Goal: Task Accomplishment & Management: Manage account settings

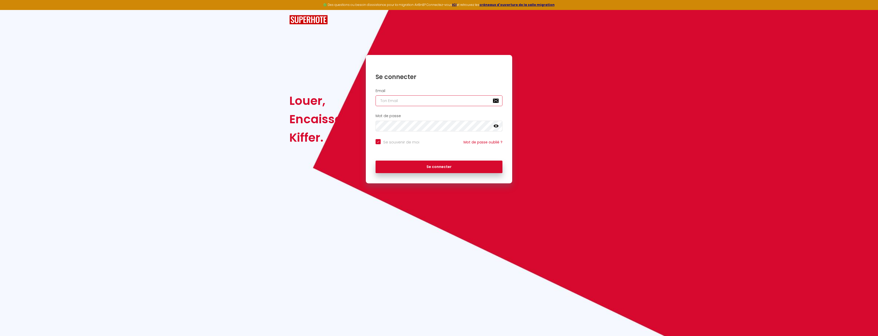
click at [400, 100] on input "email" at bounding box center [438, 100] width 127 height 11
paste input "[EMAIL_ADDRESS][DOMAIN_NAME]"
type input "[EMAIL_ADDRESS][DOMAIN_NAME]"
checkbox input "true"
type input "[EMAIL_ADDRESS][DOMAIN_NAME]"
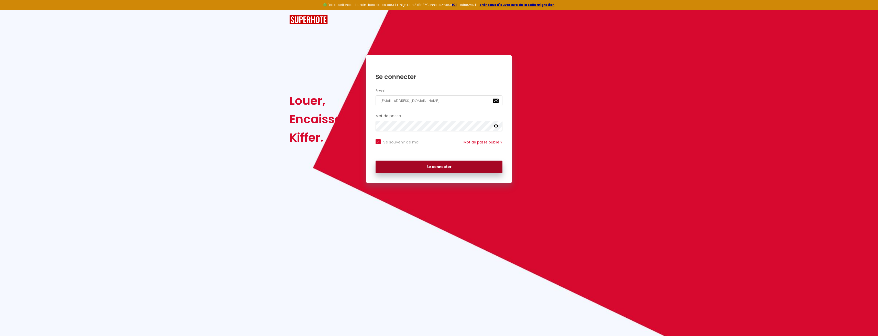
click at [420, 166] on button "Se connecter" at bounding box center [438, 167] width 127 height 13
checkbox input "true"
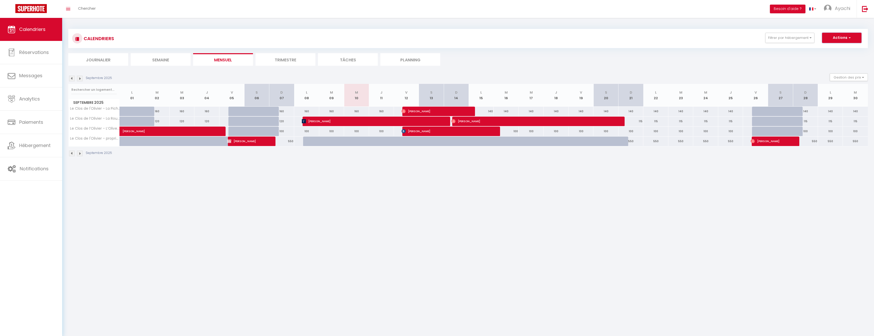
click at [849, 39] on span "button" at bounding box center [848, 37] width 3 height 5
click at [134, 220] on body "🟢 Des questions ou besoin d'assistance pour la migration AirBnB? Connectez-vous…" at bounding box center [437, 186] width 874 height 336
click at [27, 147] on span "Hébergement" at bounding box center [34, 145] width 31 height 6
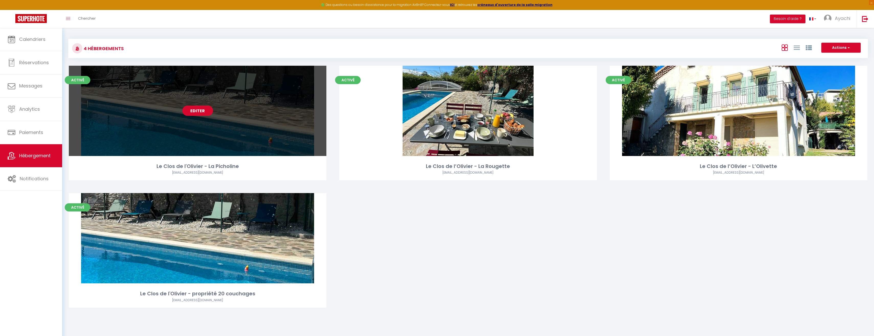
click at [207, 112] on link "Editer" at bounding box center [197, 111] width 31 height 10
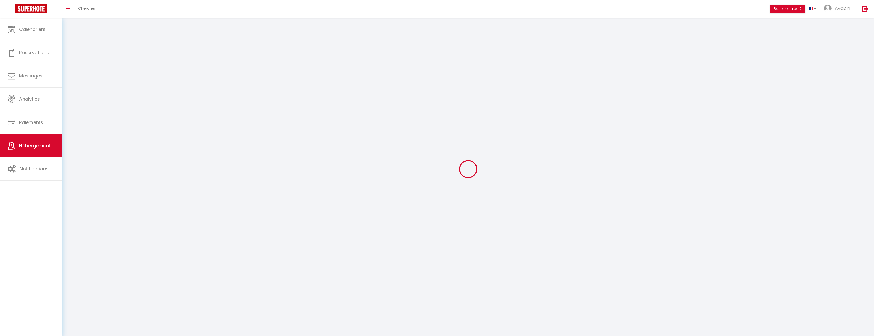
select select "1"
select select "28"
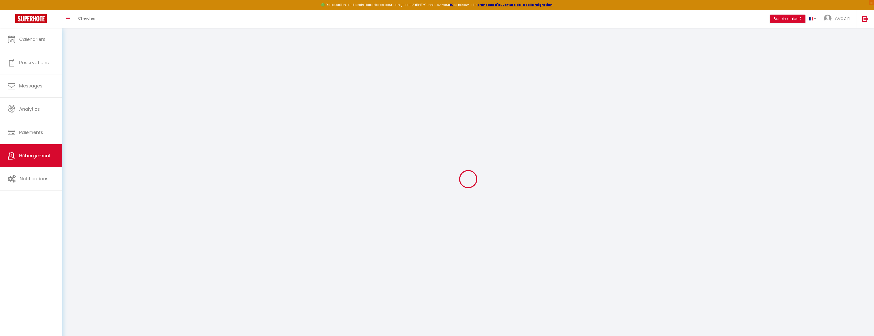
select select
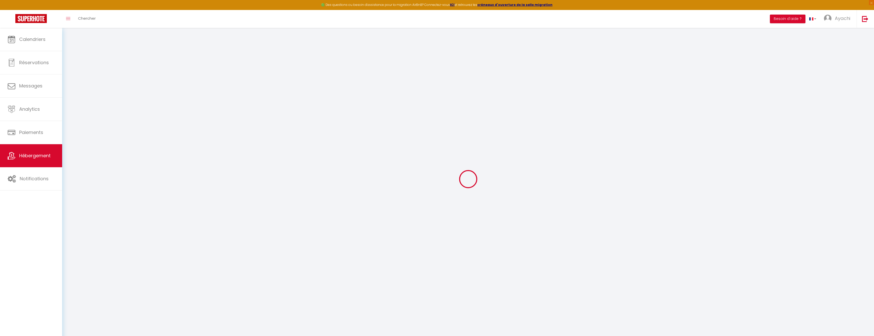
select select
checkbox input "false"
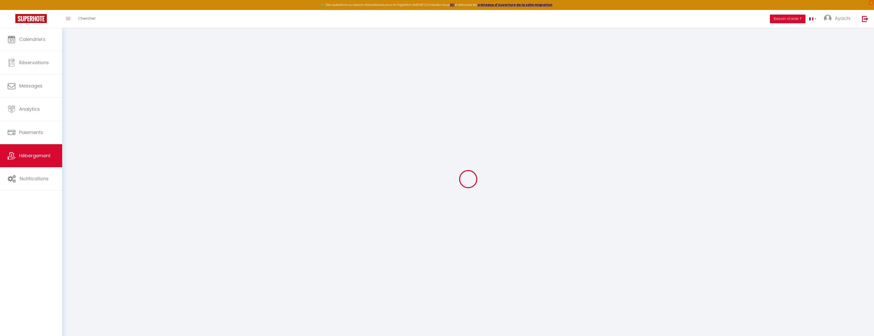
select select
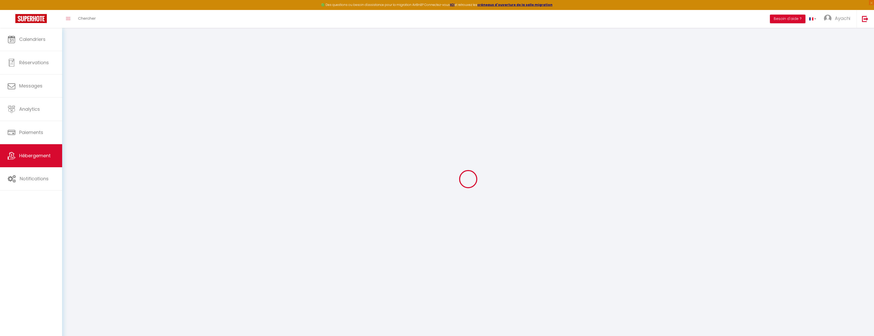
select select
checkbox input "false"
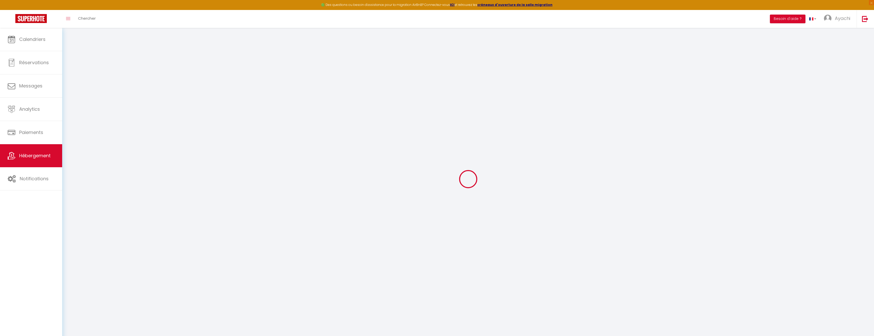
checkbox input "false"
select select
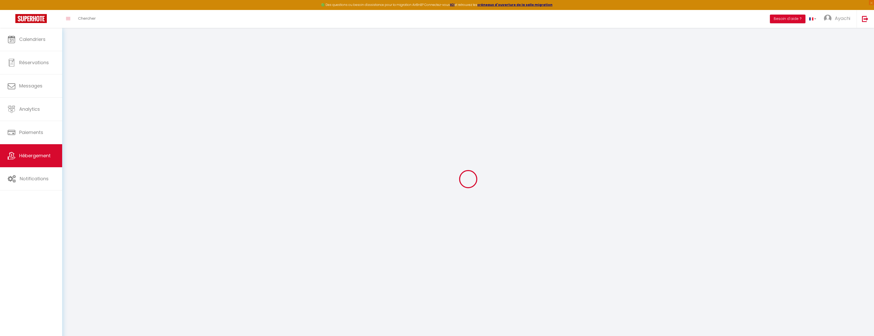
select select
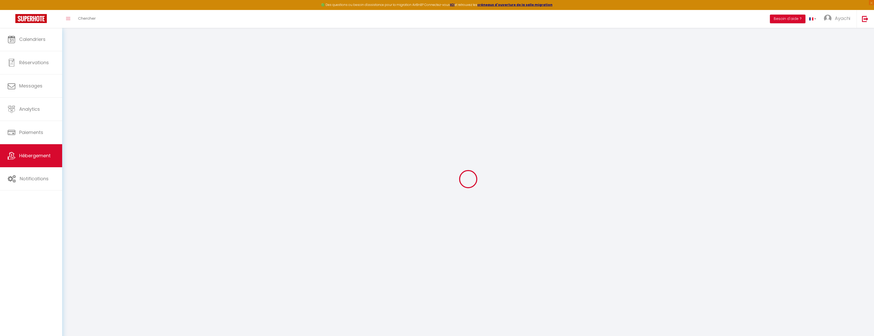
checkbox input "false"
select select
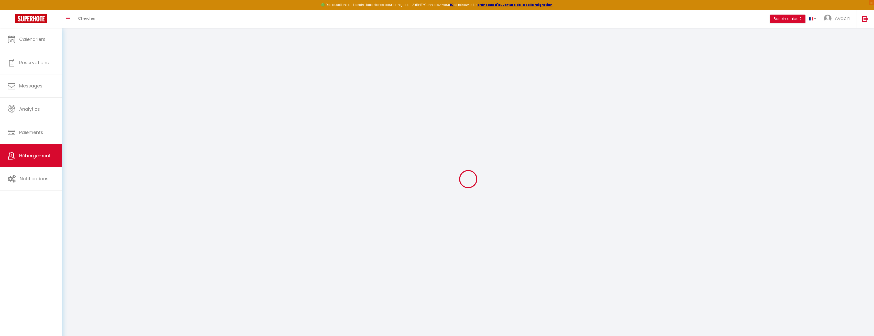
select select
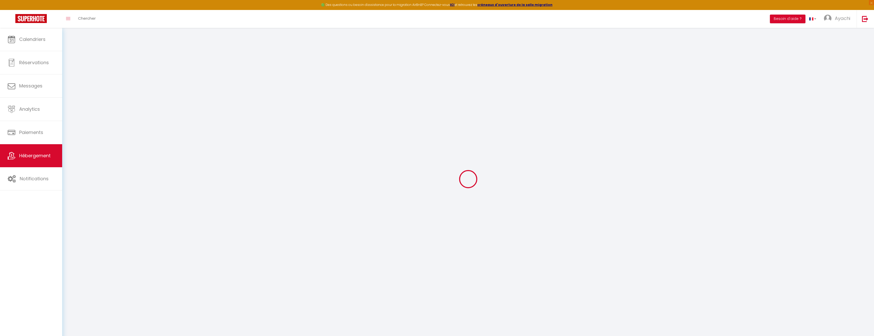
select select
checkbox input "false"
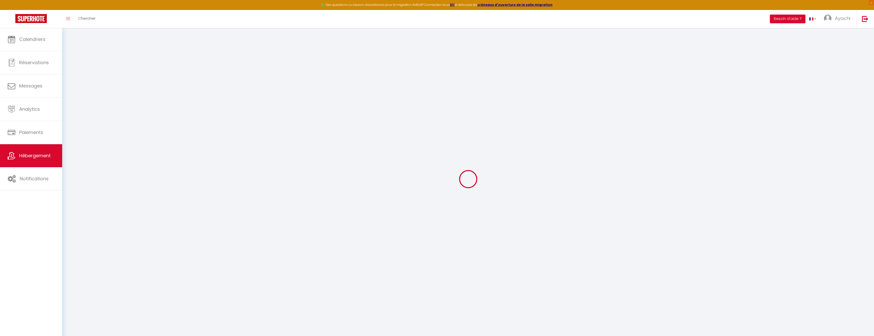
checkbox input "false"
select select
type input "Le Clos de l'Olivier - La Picholine"
type input "Ayachi"
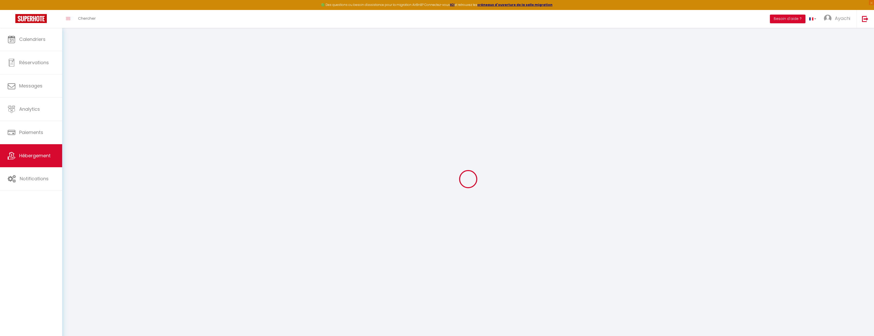
type input "GHALKAOUI"
type input "11 Chemin de Boisvignal"
type input "07200"
type input "Aubenas"
select select "houses"
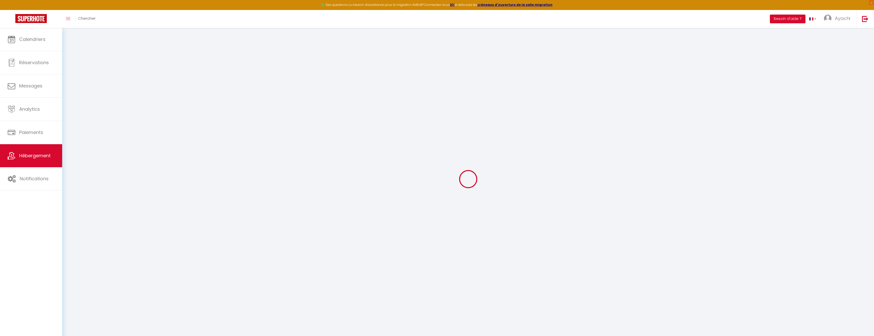
select select "8"
select select "3"
type input "180"
type input "140"
select select
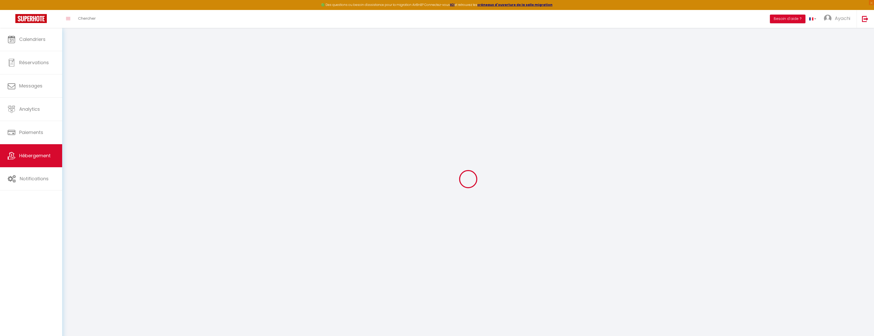
select select
type input "[STREET_ADDRESS]"
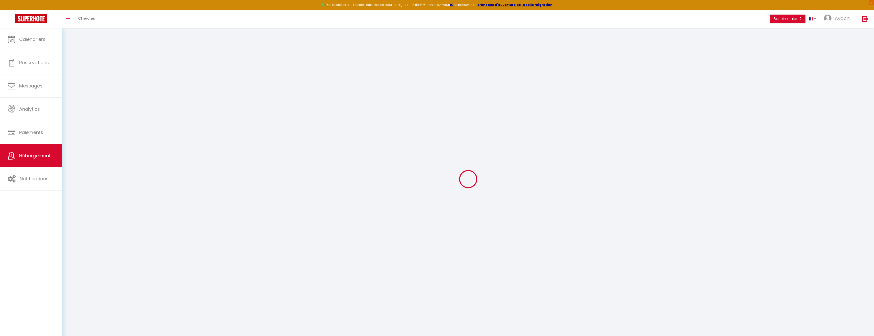
type input "07200"
type input "Aubenas"
type input "[EMAIL_ADDRESS][DOMAIN_NAME]"
select select
checkbox input "false"
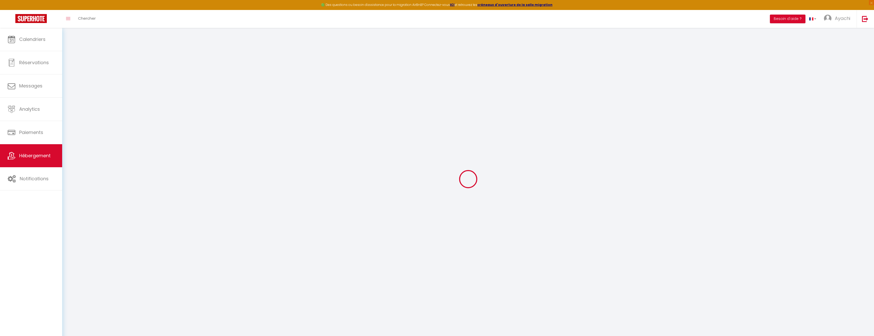
checkbox input "false"
select select
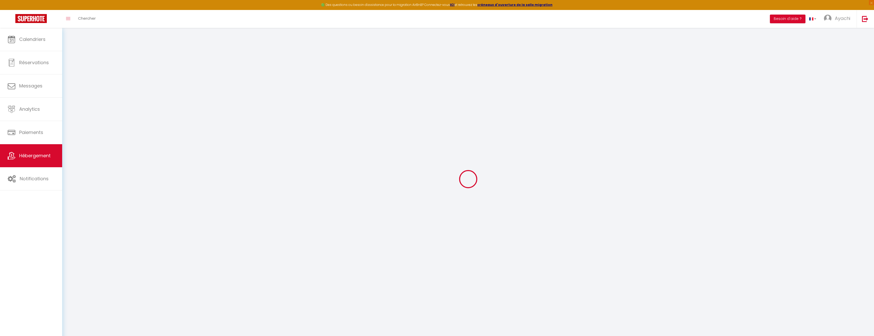
type input "0"
select select "villa"
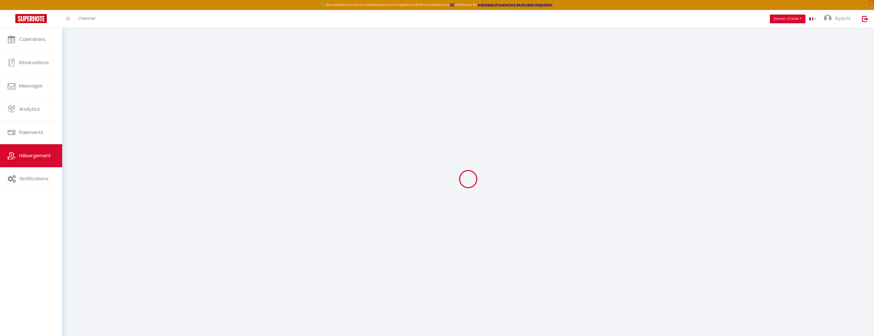
select select
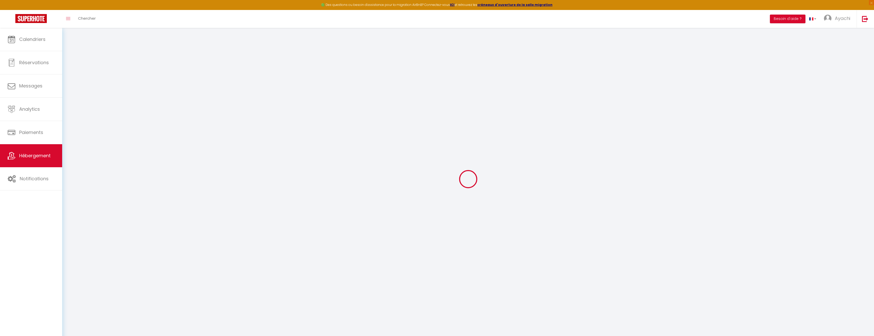
select select
checkbox input "false"
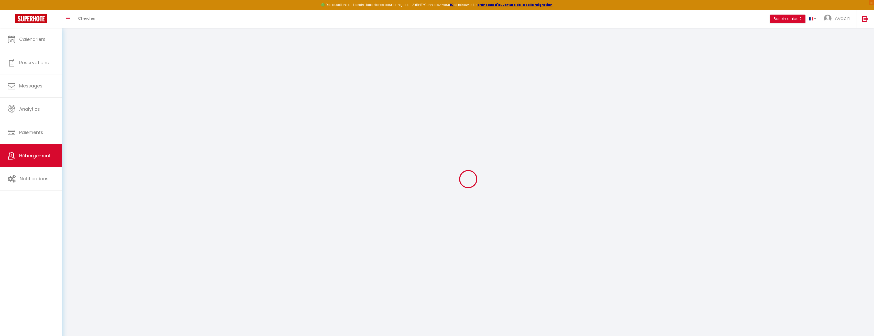
select select
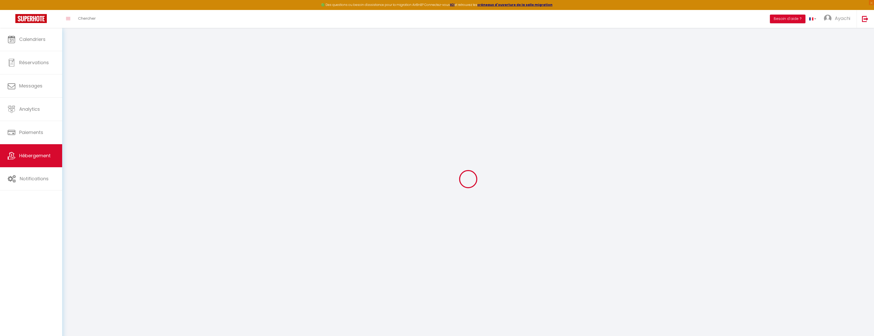
select select
checkbox input "false"
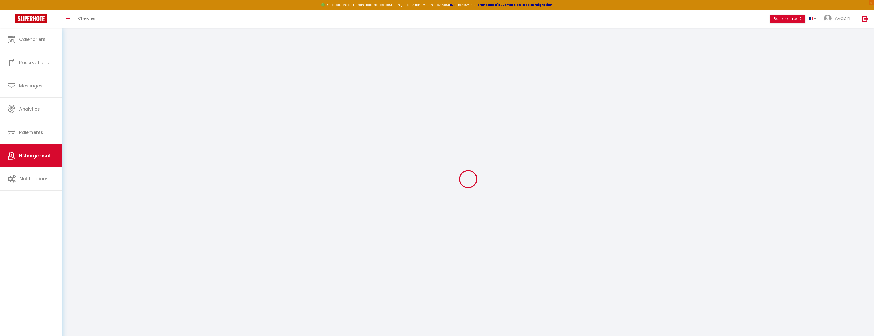
select select
checkbox input "false"
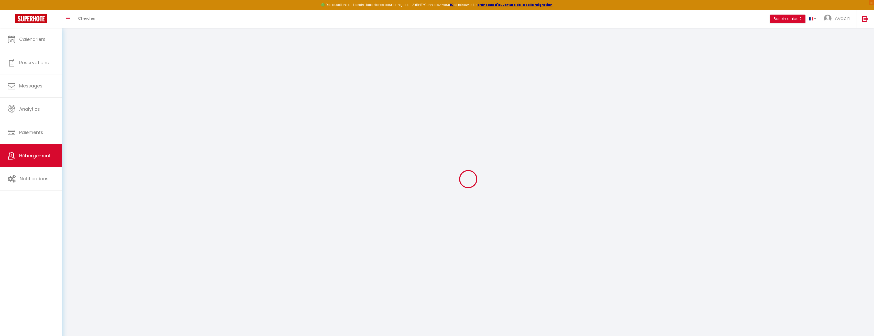
select select "16:00"
select select "21:00"
select select "10:00"
select select "30"
select select "120"
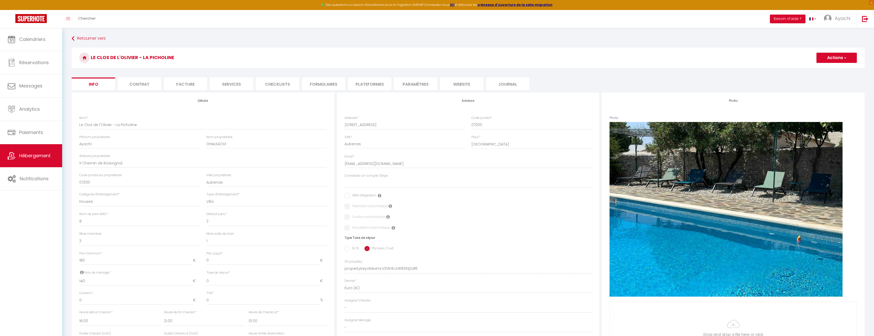
select select
checkbox input "false"
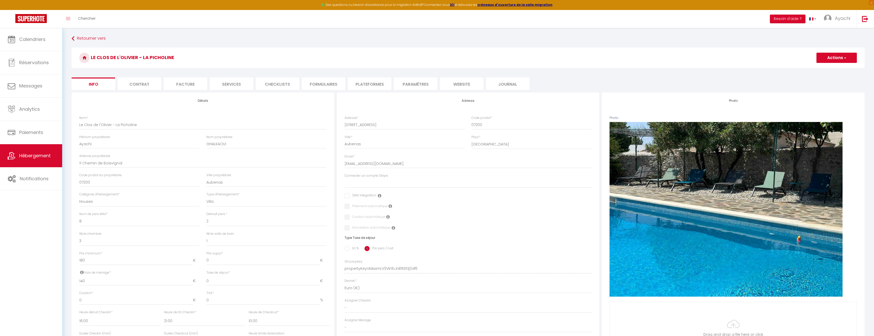
select select
checkbox input "false"
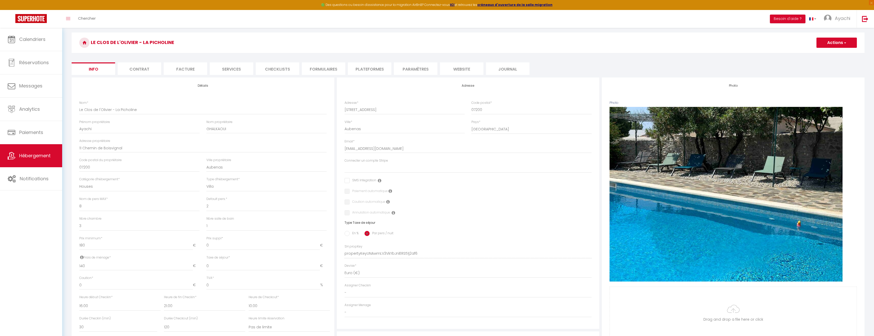
scroll to position [12, 0]
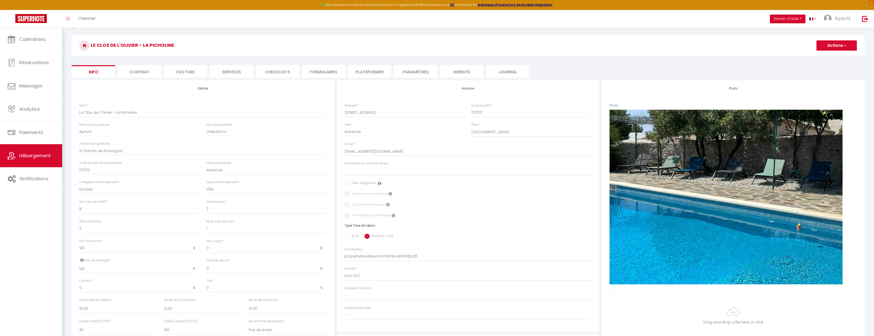
click at [369, 74] on li "Plateformes" at bounding box center [369, 71] width 43 height 13
select select
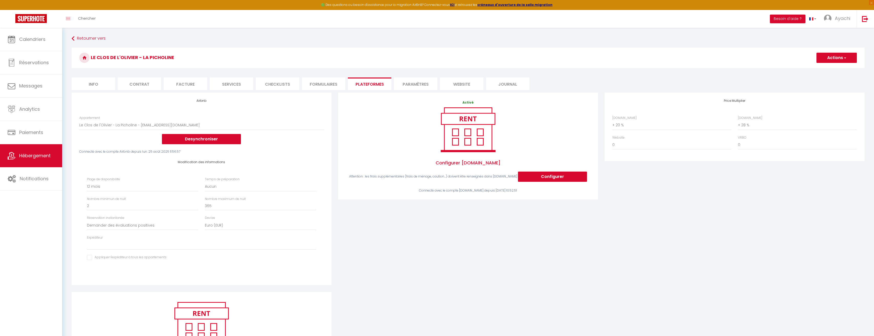
click at [457, 85] on li "website" at bounding box center [461, 83] width 43 height 13
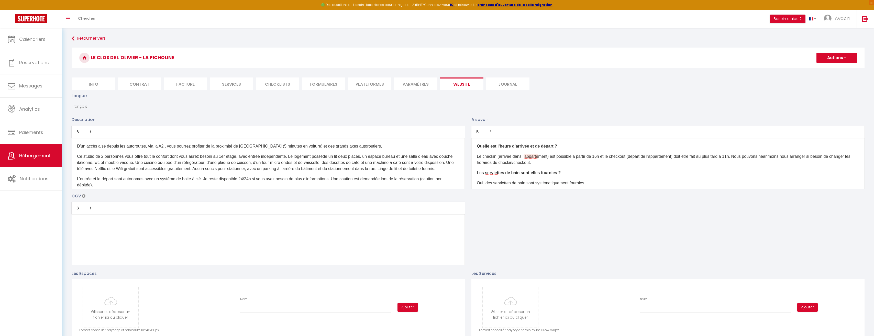
drag, startPoint x: 534, startPoint y: 158, endPoint x: 520, endPoint y: 158, distance: 13.8
click at [520, 158] on p "Le checkin (arrivée dans l’appartement) est possible à partir de 16h et le chec…" at bounding box center [668, 159] width 382 height 12
click at [530, 157] on p "Le checkin (arrivée dans l’appartement) est possible à partir de 16h et le chec…" at bounding box center [668, 159] width 382 height 12
click at [565, 168] on div "Quelle est l’heure d’arrivée et de départ ? Le checkin (arrivée dans l’appartem…" at bounding box center [667, 163] width 393 height 51
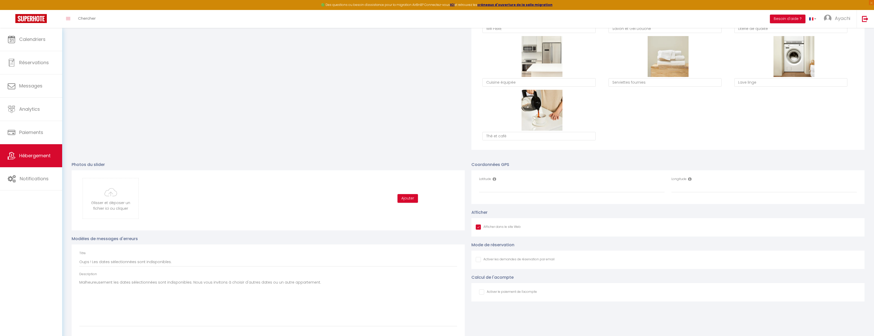
scroll to position [417, 0]
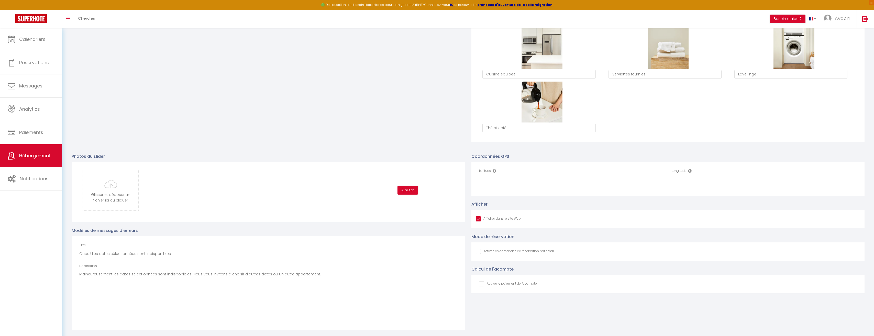
click at [495, 172] on icon at bounding box center [495, 171] width 4 height 4
click at [519, 181] on input "Latitude" at bounding box center [571, 179] width 185 height 9
paste input "!4m13!4m12!1m5!1m1!1s0x4794dc1b6074b6a9:0x596be4b635bba669!2m2!1d6"
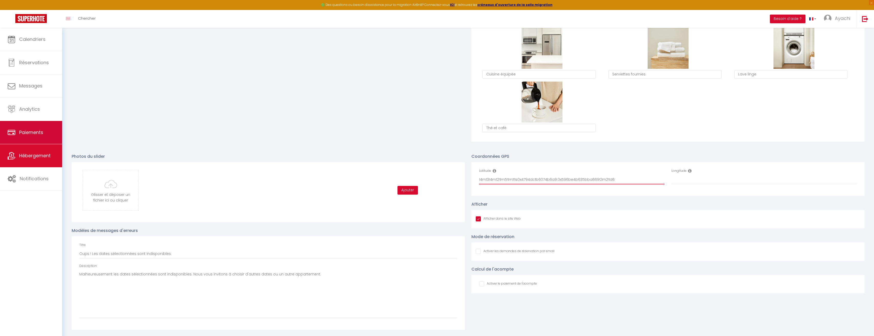
type input "!4m13!4m12!1m5!1m1!1s0x4794dc1b6074b6a9:0x596be4b635bba669!2m2!1d6"
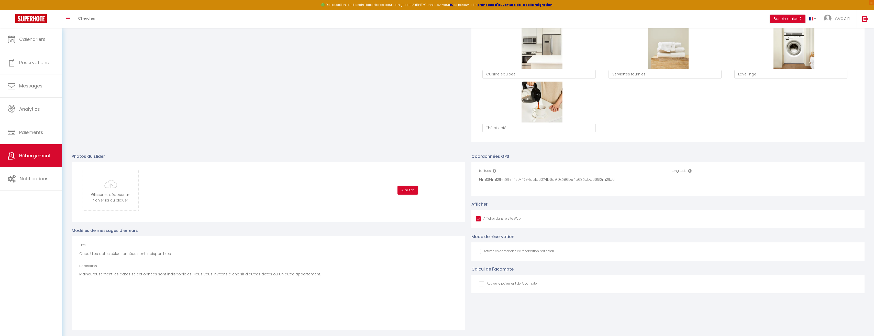
click at [715, 180] on input "Longitude" at bounding box center [763, 179] width 185 height 9
paste input "1760223!2d49.1178601!1m5!1m1!1s0x12b4e0016544d695:0x1acea2d176e94d5e!2m2!1d4.39…"
type input "1760223!2d49.1178601!1m5!1m1!1s0x12b4e0016544d695:0x1acea2d176e94d5e!2m2!1d4.39…"
click at [647, 149] on div "Coordonnées GPS Latitude !4m13!4m12!1m5!1m1!1s0x4794dc1b6074b6a9:0x596be4b635bb…" at bounding box center [668, 239] width 400 height 182
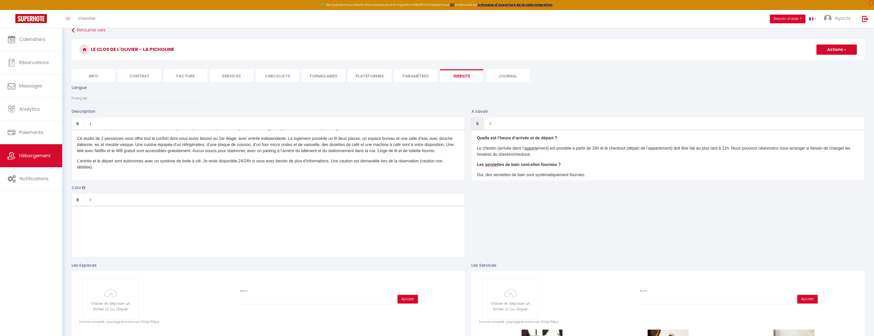
scroll to position [0, 0]
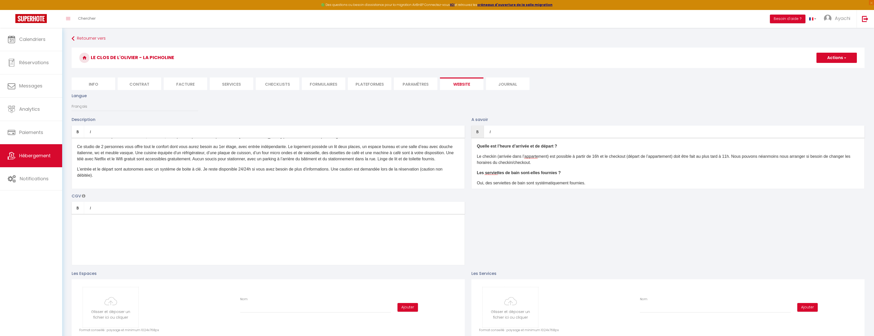
click at [848, 57] on button "Actions" at bounding box center [836, 58] width 40 height 10
click at [835, 68] on input "Enregistrer" at bounding box center [830, 68] width 19 height 5
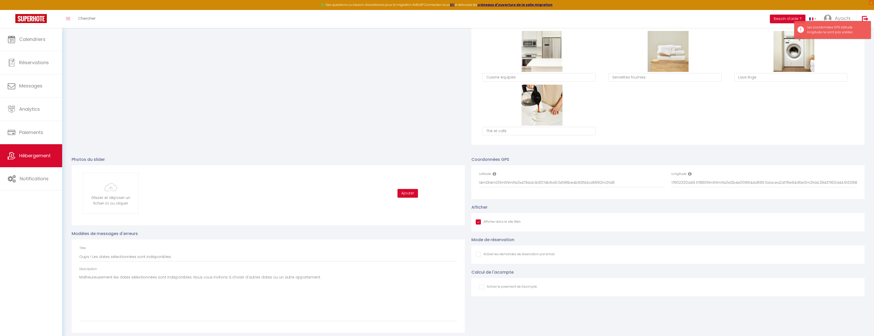
scroll to position [417, 0]
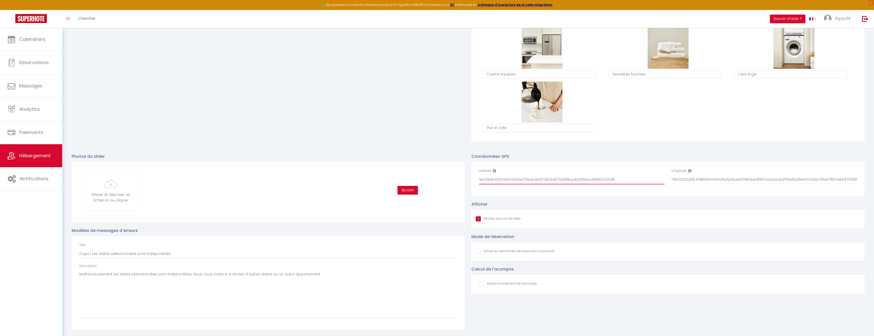
drag, startPoint x: 624, startPoint y: 180, endPoint x: 448, endPoint y: 175, distance: 176.8
click at [448, 175] on div "Photos du slider Glisser et déposer un fichier ici ou cliquer Ooops, something …" at bounding box center [467, 239] width 799 height 182
paste input "44.8262711"
type input "44.8262711"
drag, startPoint x: 856, startPoint y: 181, endPoint x: 660, endPoint y: 178, distance: 195.7
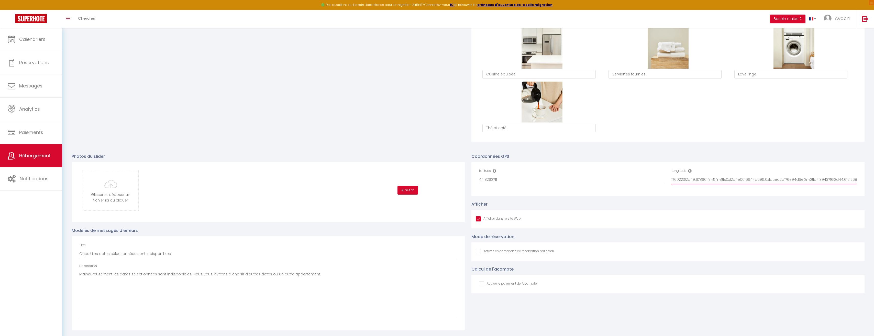
click at [660, 178] on div "Latitude 44.8262711 Longitude 1760223!2d49.1178601!1m5!1m1!1s0x12b4e0016544d695…" at bounding box center [668, 179] width 384 height 21
paste input "4.2061612,9.9z"
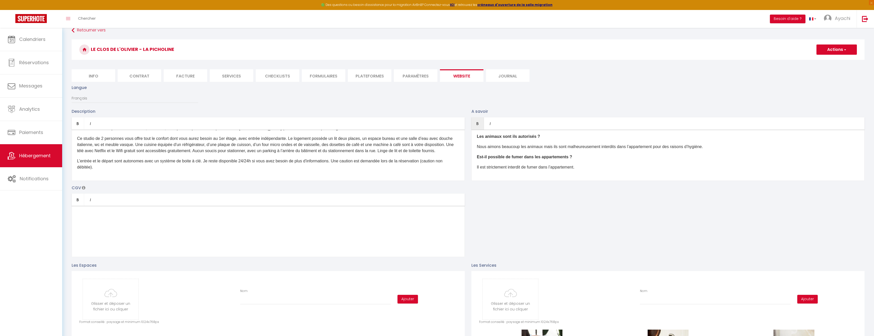
scroll to position [0, 0]
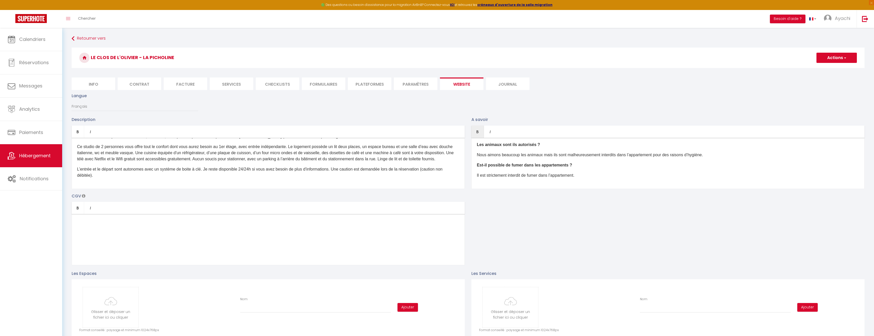
type input "4.2061612,9.9z"
click at [840, 55] on button "Actions" at bounding box center [836, 58] width 40 height 10
click at [840, 69] on input "Enregistrer" at bounding box center [830, 68] width 19 height 5
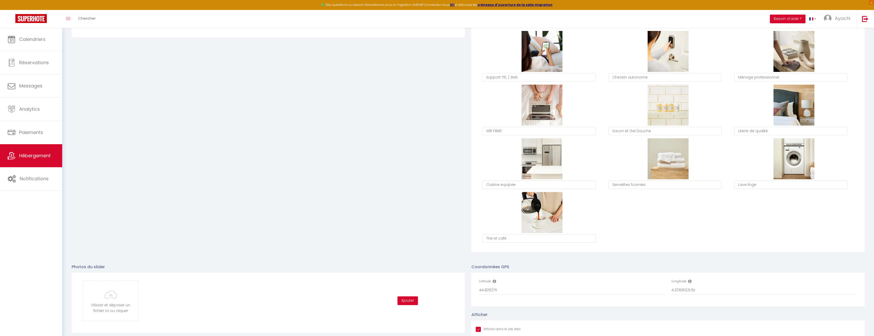
scroll to position [417, 0]
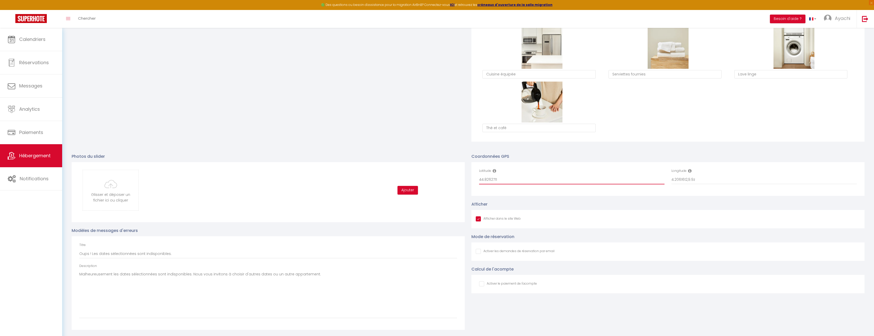
drag, startPoint x: 503, startPoint y: 180, endPoint x: 460, endPoint y: 179, distance: 42.5
click at [460, 179] on div "Photos du slider Glisser et déposer un fichier ici ou cliquer Ooops, something …" at bounding box center [467, 239] width 799 height 182
paste input "6121268"
type input "44.6121268"
drag, startPoint x: 696, startPoint y: 181, endPoint x: 651, endPoint y: 183, distance: 45.3
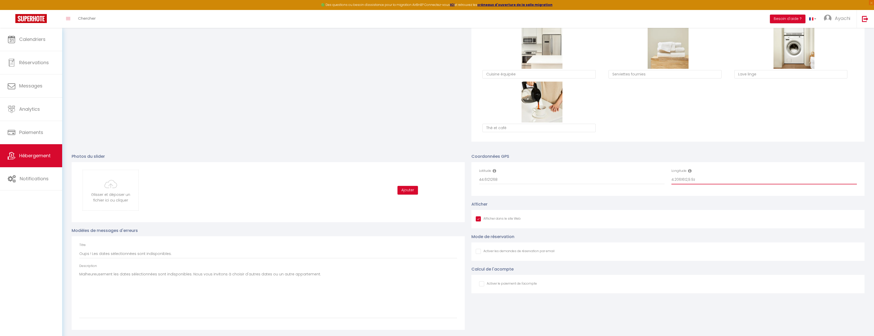
click at [651, 183] on div "Latitude 44.6121268 Longitude 4.2061612,9.9z" at bounding box center [668, 179] width 384 height 21
paste input "3943716"
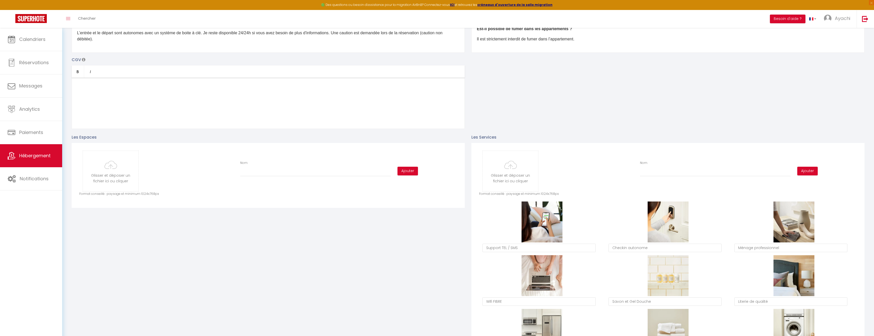
scroll to position [8, 0]
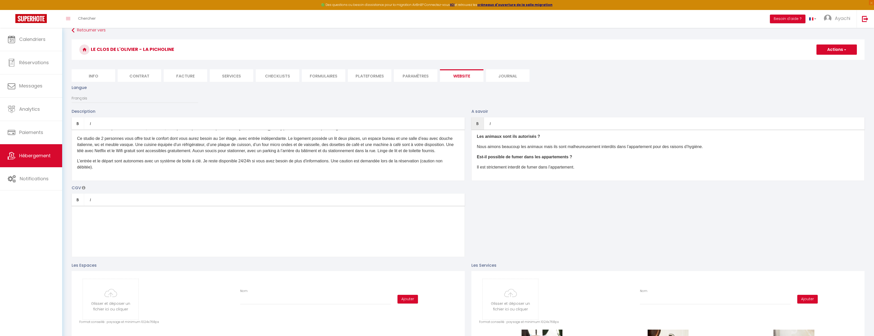
type input "4.3943716"
click at [842, 51] on button "Actions" at bounding box center [836, 50] width 40 height 10
click at [839, 60] on input "Enregistrer" at bounding box center [830, 60] width 19 height 5
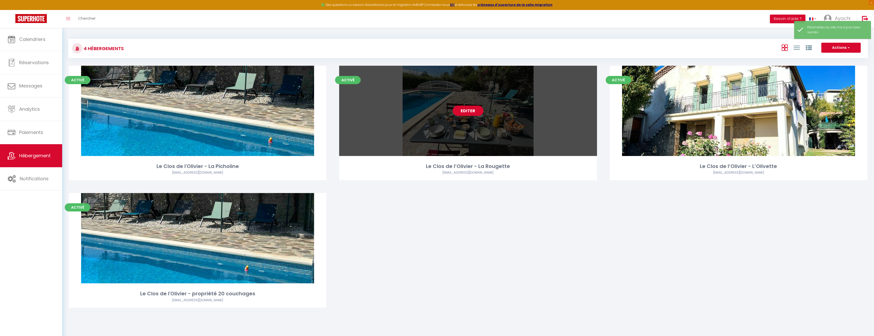
click at [468, 112] on link "Editer" at bounding box center [468, 111] width 31 height 10
select select "3"
select select "2"
select select "1"
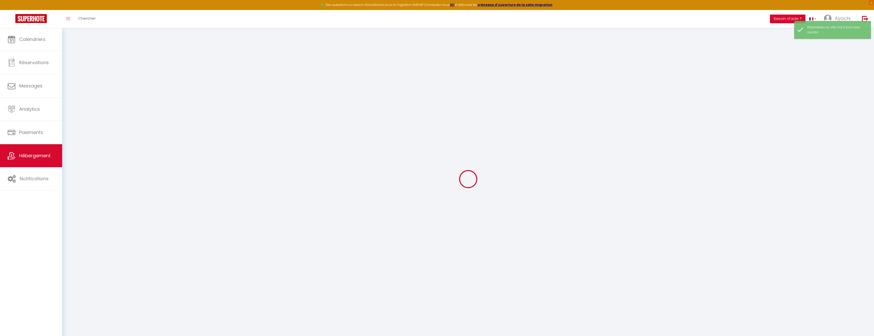
type input "Oups ! Les dates sélectionnées sont indisponibles."
type textarea "Malheureusement les dates sélectionnées sont indisponibles. Nous vous invitons …"
select select
checkbox input "false"
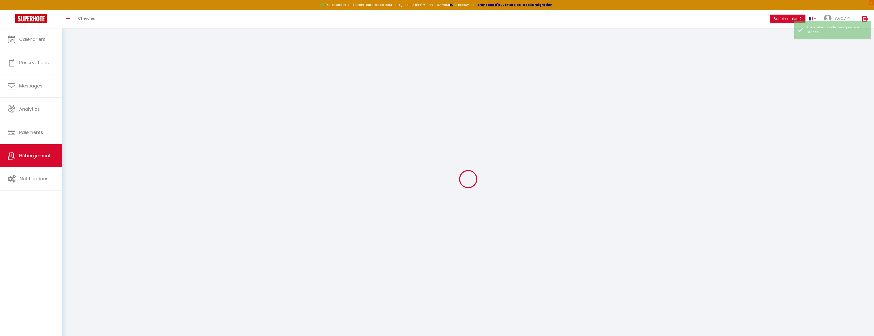
checkbox input "false"
select select "16:00"
select select "19:00"
select select "10:00"
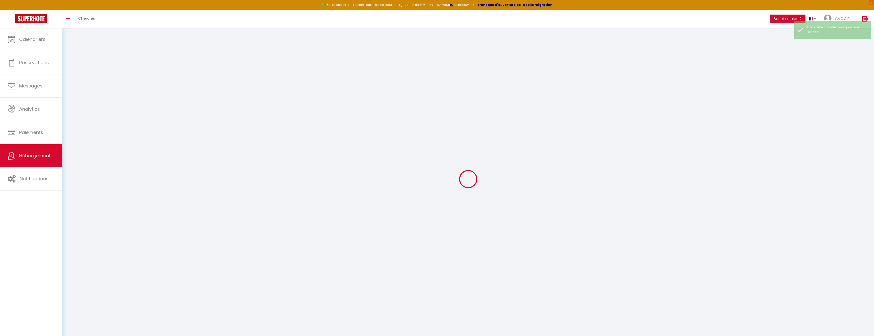
select select "30"
select select "120"
select select
checkbox input "false"
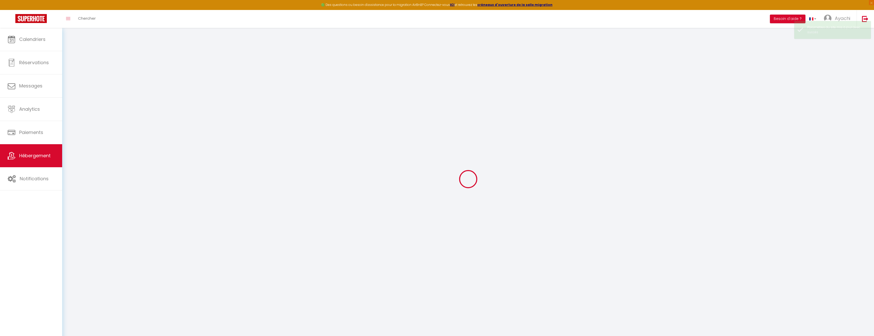
checkbox input "false"
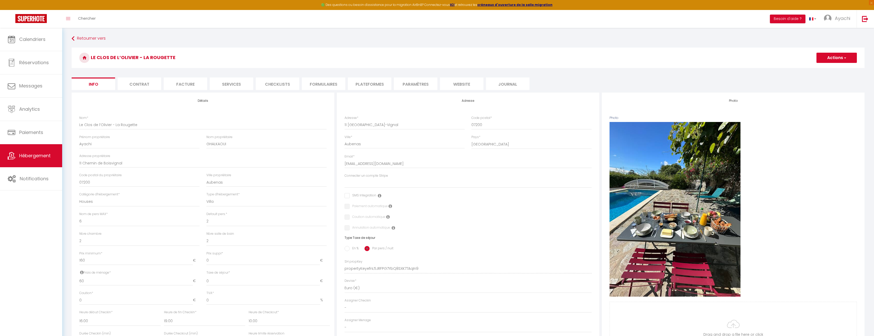
select select
checkbox input "false"
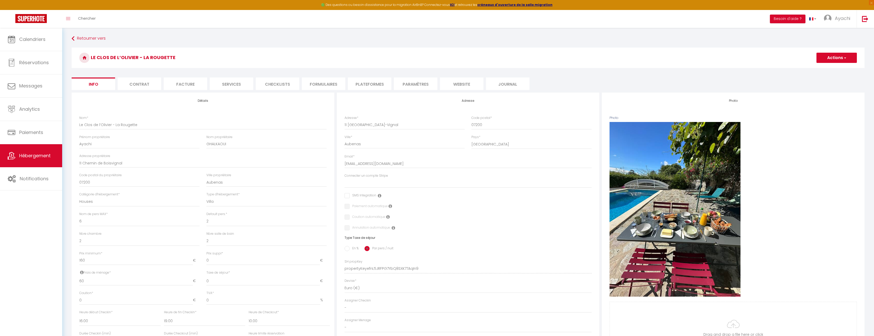
click at [459, 84] on li "website" at bounding box center [461, 83] width 43 height 13
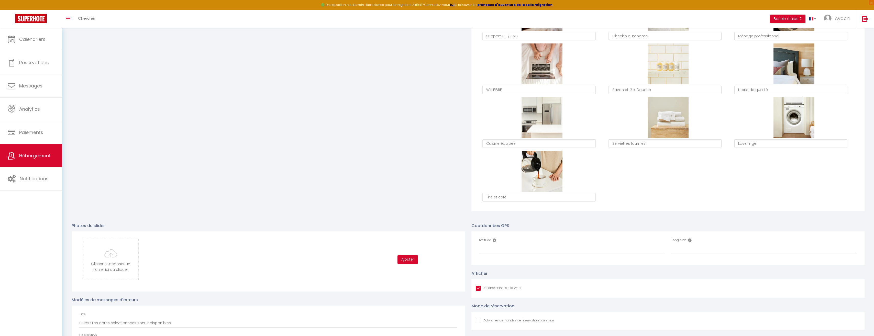
scroll to position [417, 0]
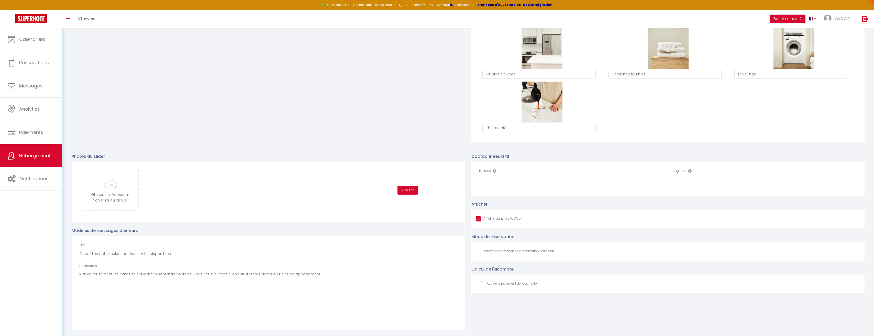
click at [726, 179] on input "Longitude" at bounding box center [763, 179] width 185 height 9
paste input "4.3943716"
type input "4.3943716"
click at [517, 181] on input "Latitude" at bounding box center [571, 179] width 185 height 9
paste input "44.6121268"
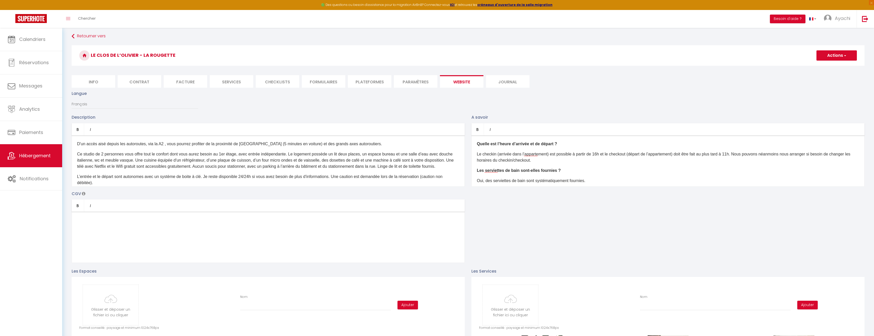
scroll to position [0, 0]
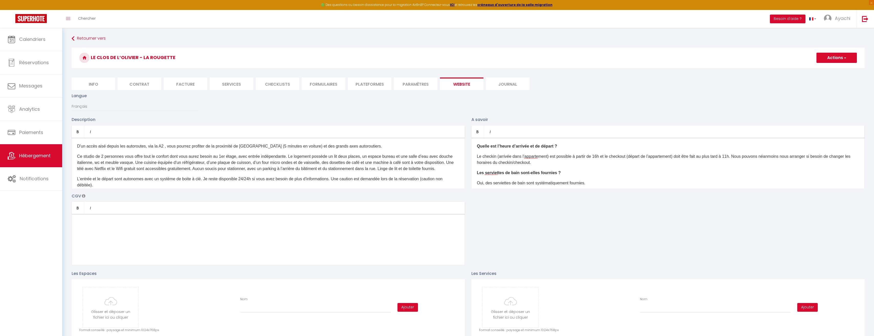
type input "44.6121268"
click at [847, 56] on button "Actions" at bounding box center [836, 58] width 40 height 10
click at [835, 67] on input "Enregistrer" at bounding box center [830, 68] width 19 height 5
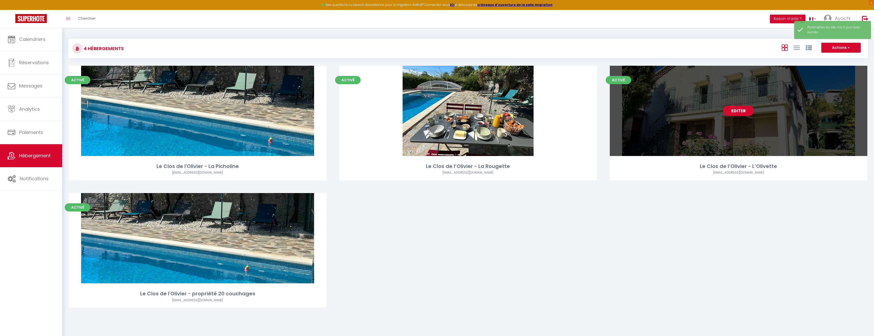
click at [739, 111] on link "Editer" at bounding box center [738, 111] width 31 height 10
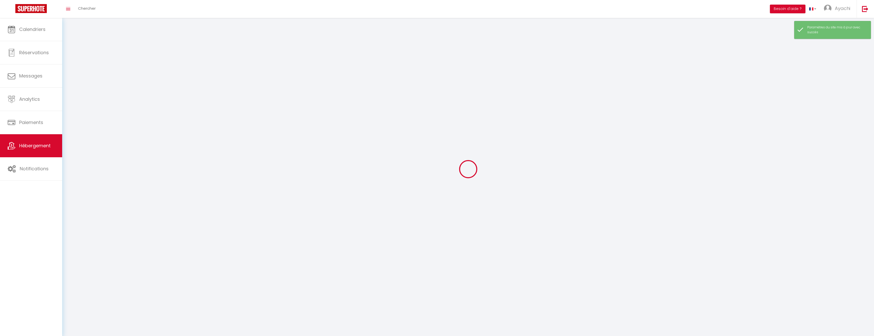
select select
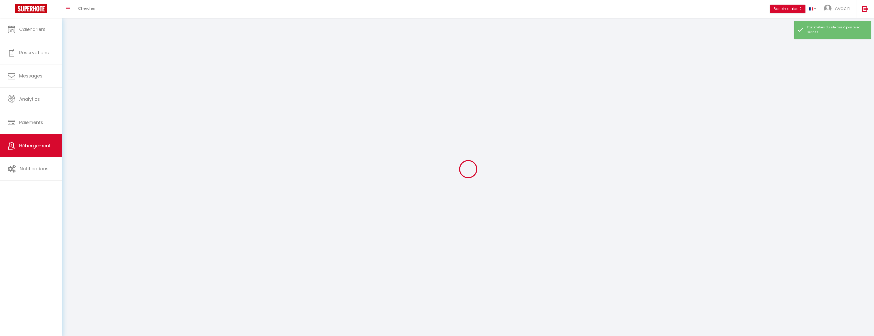
select select "1"
select select
checkbox input "false"
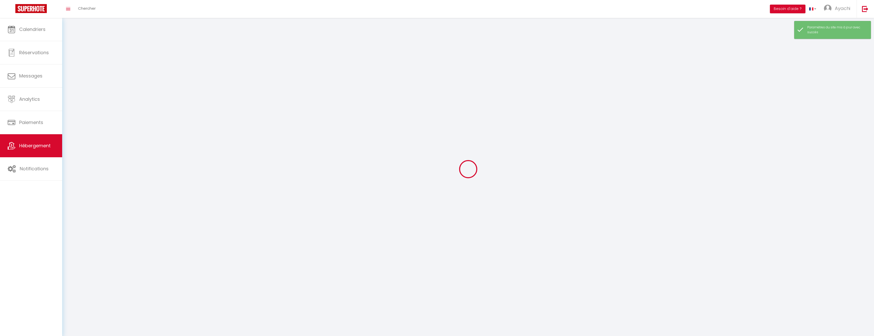
checkbox input "false"
select select "28"
select select
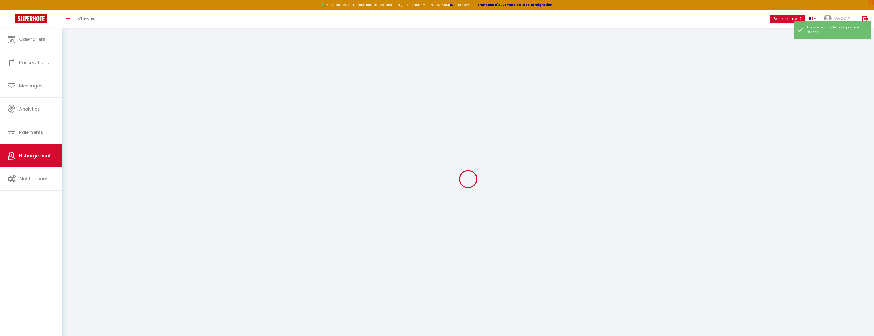
select select
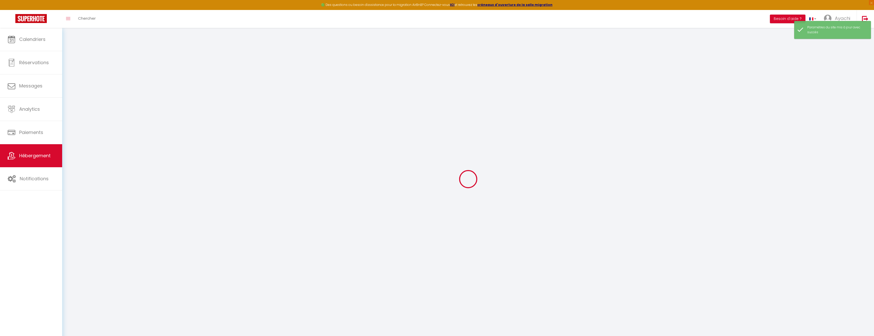
select select
checkbox input "false"
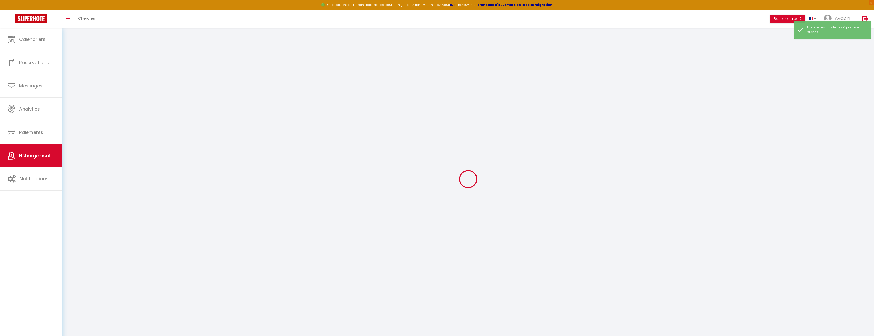
select select
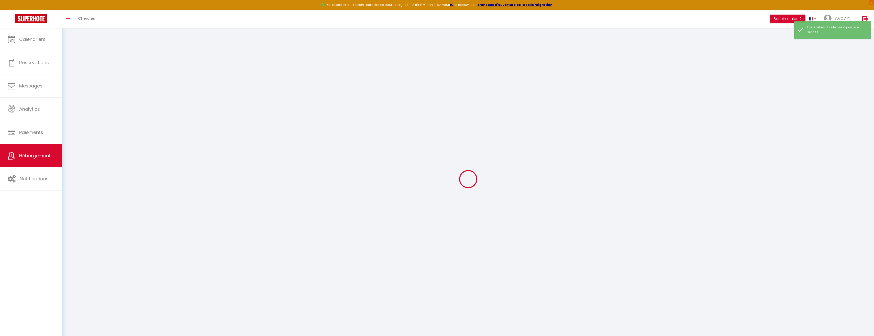
select select
checkbox input "false"
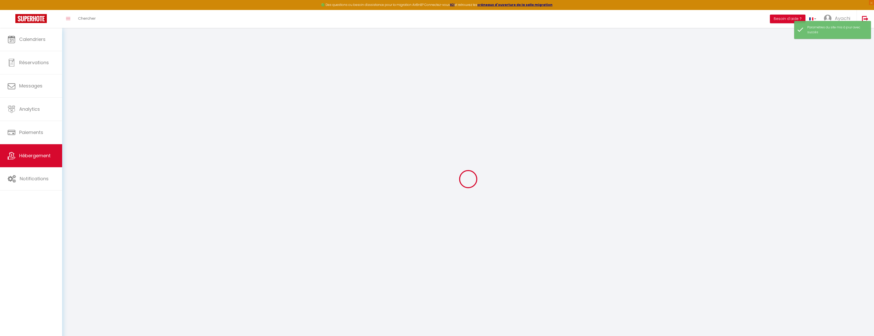
checkbox input "false"
select select
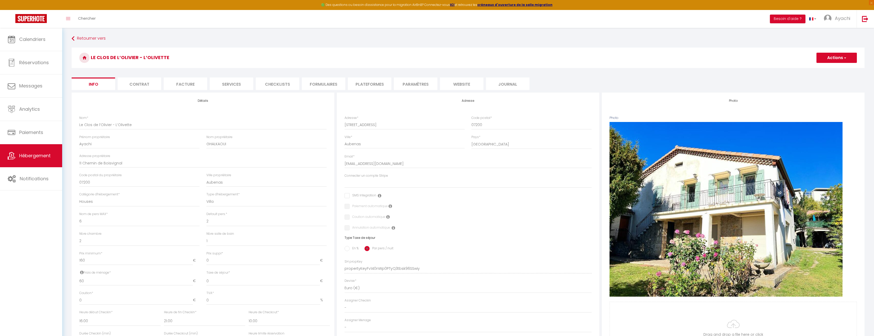
click at [471, 85] on li "website" at bounding box center [461, 83] width 43 height 13
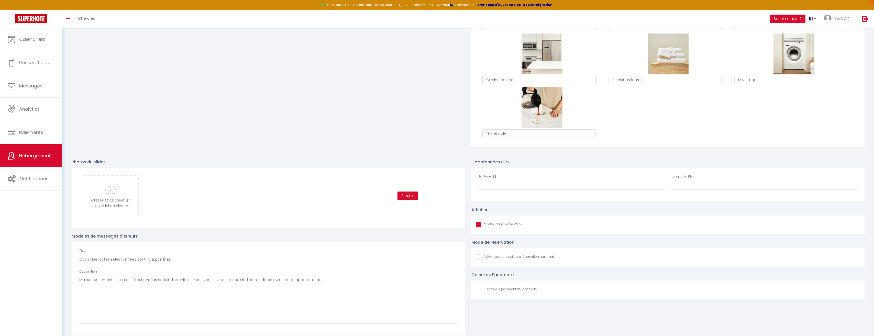
scroll to position [417, 0]
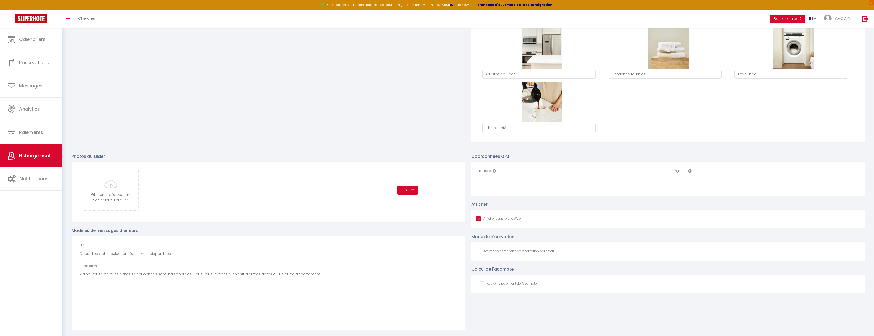
click at [530, 182] on input "Latitude" at bounding box center [571, 179] width 185 height 9
paste input "44.6121268"
click at [689, 176] on input "Longitude" at bounding box center [763, 179] width 185 height 9
paste input "4.3943716"
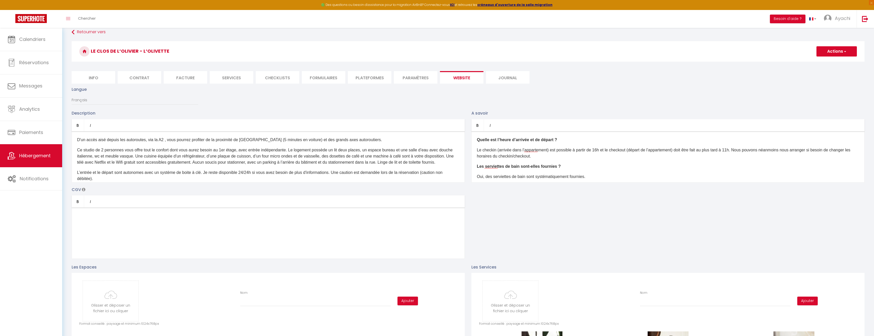
scroll to position [0, 0]
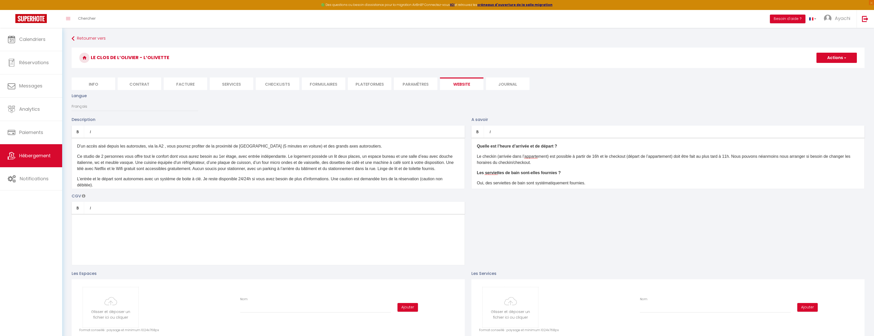
click at [841, 58] on button "Actions" at bounding box center [836, 58] width 40 height 10
click at [834, 68] on input "Enregistrer" at bounding box center [830, 68] width 19 height 5
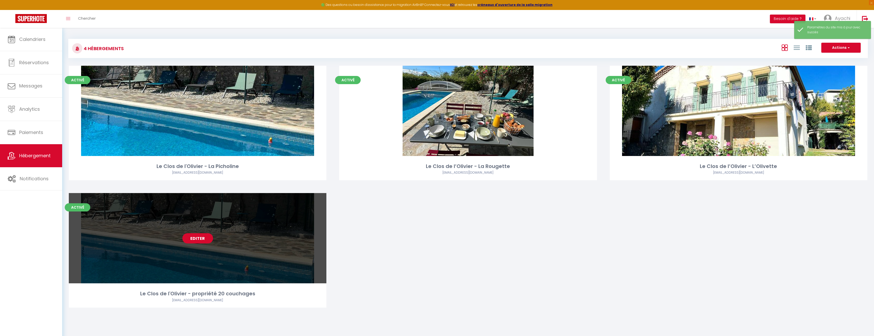
click at [194, 237] on link "Editer" at bounding box center [197, 238] width 31 height 10
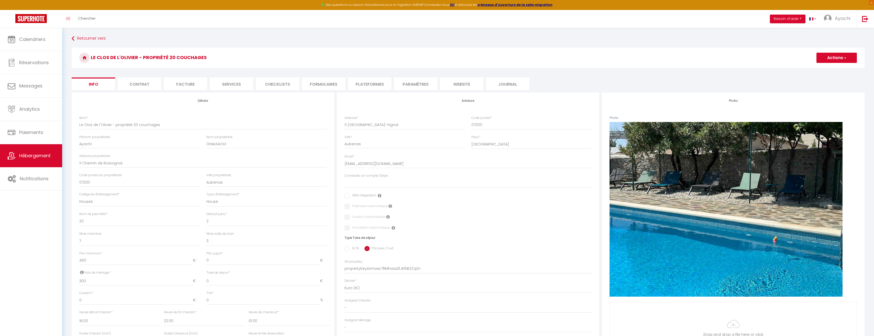
click at [463, 84] on li "website" at bounding box center [461, 83] width 43 height 13
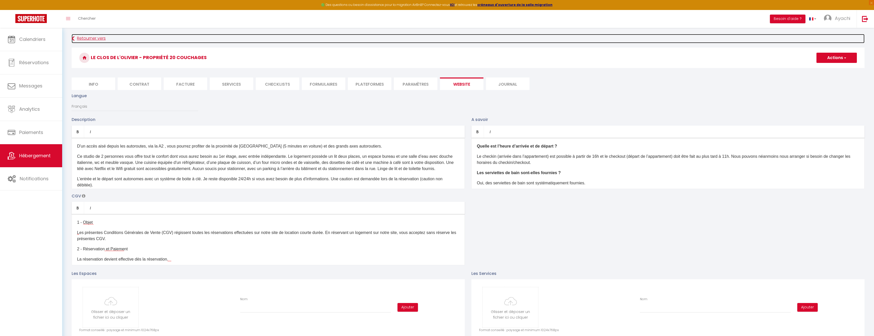
click at [76, 37] on link "Retourner vers" at bounding box center [468, 38] width 793 height 9
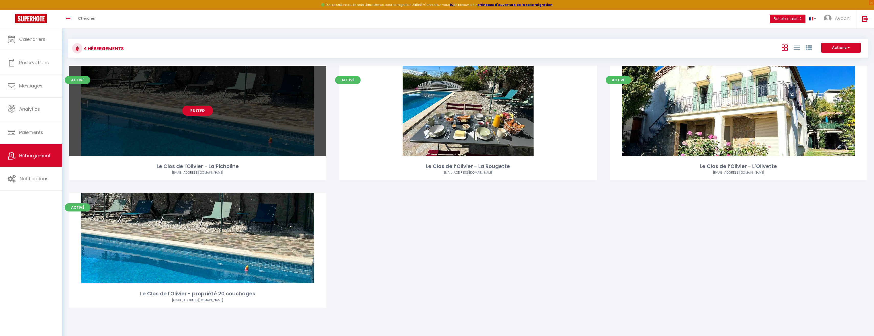
click at [206, 113] on link "Editer" at bounding box center [197, 111] width 31 height 10
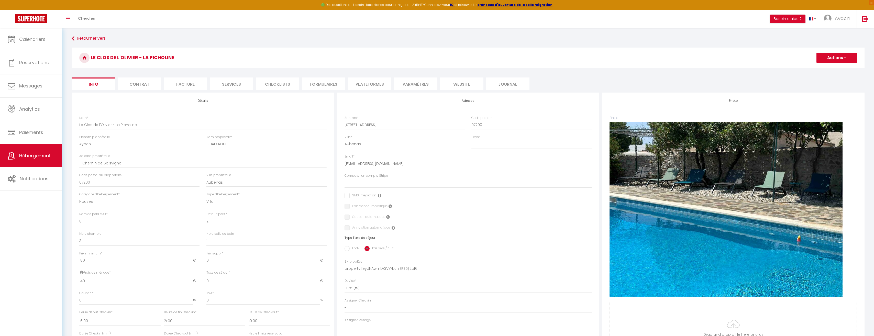
click at [463, 87] on li "website" at bounding box center [461, 83] width 43 height 13
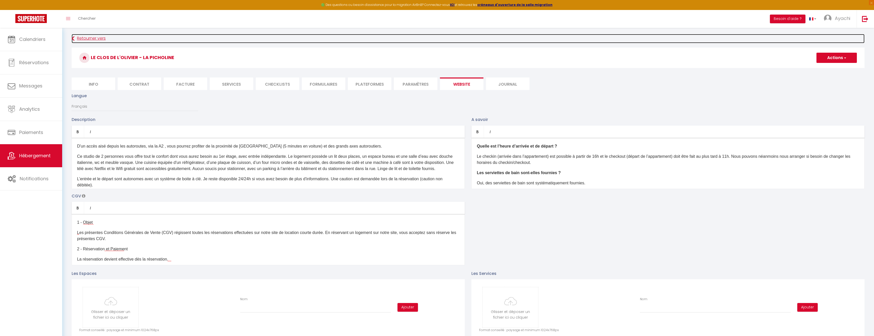
click at [99, 36] on link "Retourner vers" at bounding box center [468, 38] width 793 height 9
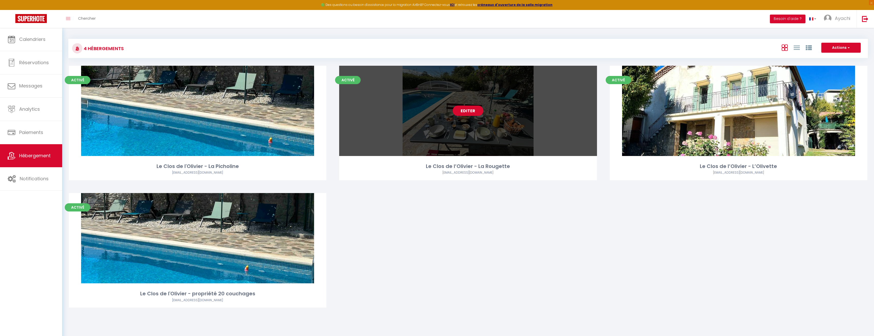
click at [472, 110] on link "Editer" at bounding box center [468, 111] width 31 height 10
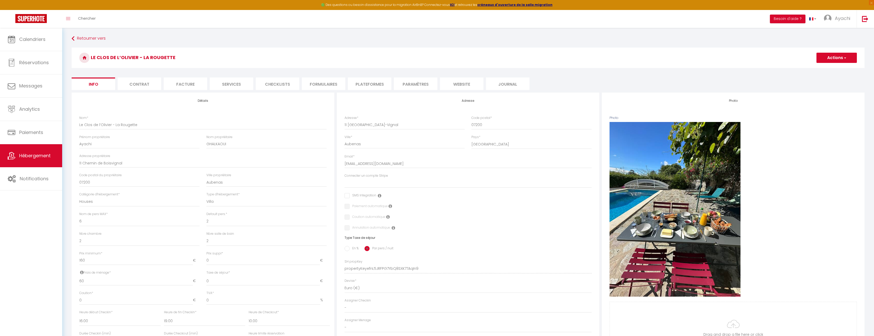
click at [454, 87] on li "website" at bounding box center [461, 83] width 43 height 13
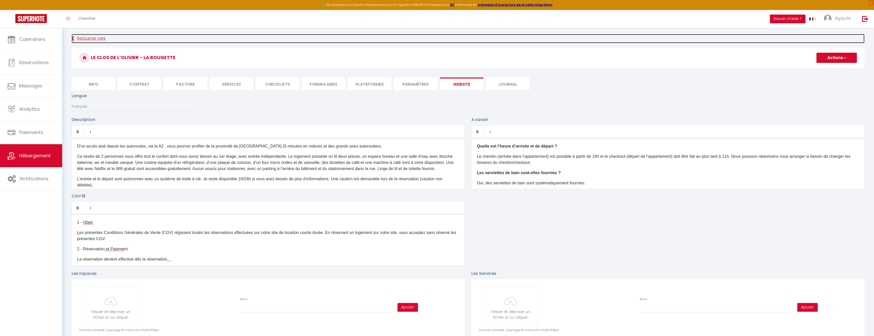
click at [84, 36] on link "Retourner vers" at bounding box center [468, 38] width 793 height 9
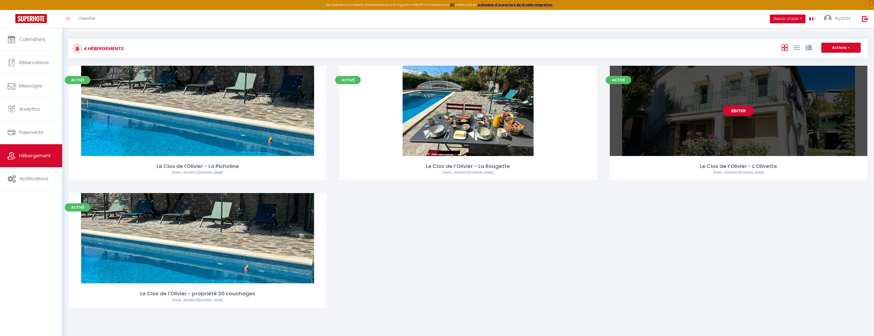
click at [745, 111] on link "Editer" at bounding box center [738, 111] width 31 height 10
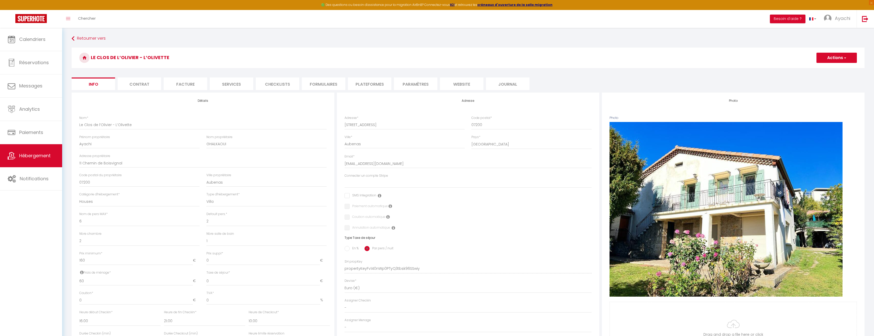
click at [460, 85] on li "website" at bounding box center [461, 83] width 43 height 13
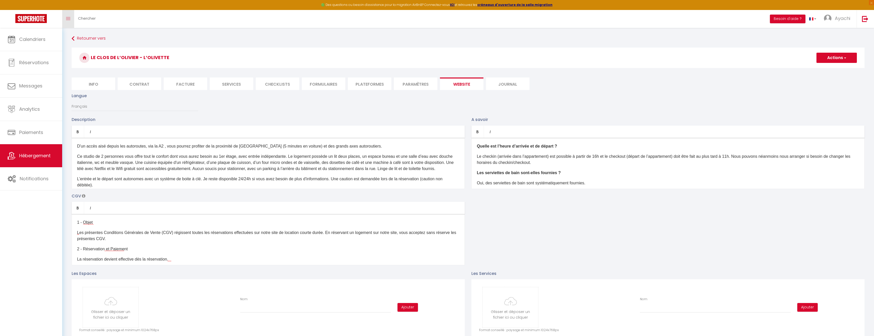
click at [68, 19] on span at bounding box center [68, 18] width 4 height 1
click at [848, 18] on span "Ayachi" at bounding box center [842, 18] width 15 height 6
click at [843, 32] on link "Paramètres" at bounding box center [836, 35] width 38 height 9
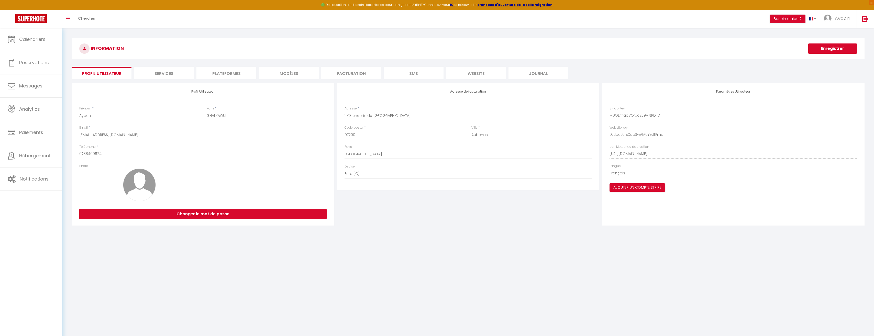
click at [607, 153] on div "Paramètres Utilisateur SH apiKey M0OEfifIaqVQfUc2y9V7tPDFD Website key 0JtlbuJ6…" at bounding box center [733, 154] width 263 height 142
click at [609, 134] on div "Paramètres Utilisateur SH apiKey M0OEfifIaqVQfUc2y9V7tPDFD Website key 0JtlbuJ6…" at bounding box center [733, 154] width 263 height 142
click at [607, 115] on div "Paramètres Utilisateur SH apiKey M0OEfifIaqVQfUc2y9V7tPDFD Website key 0JtlbuJ6…" at bounding box center [733, 154] width 263 height 142
click at [472, 71] on li "website" at bounding box center [476, 73] width 60 height 13
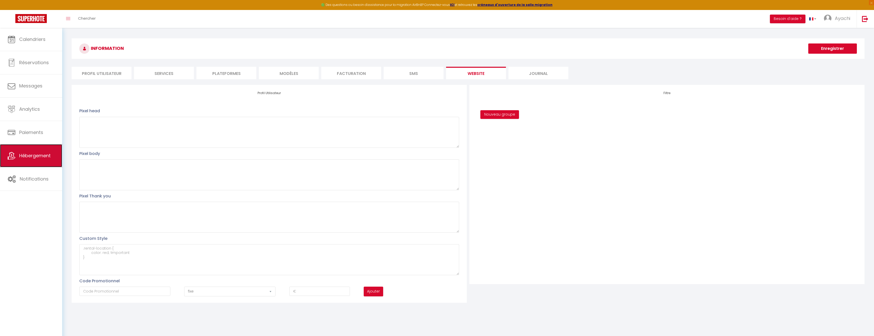
click at [41, 158] on span "Hébergement" at bounding box center [34, 155] width 31 height 6
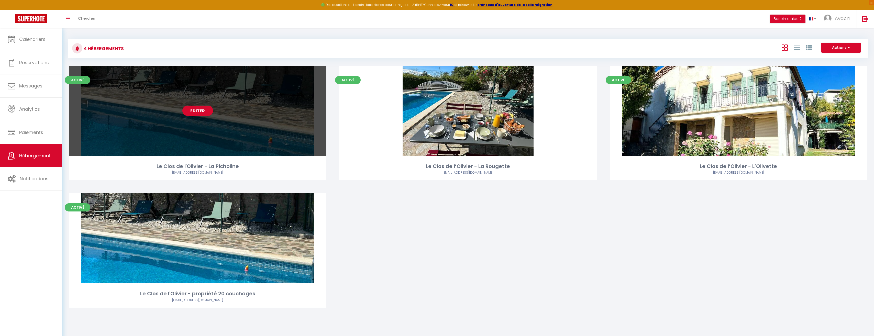
click at [203, 111] on link "Editer" at bounding box center [197, 111] width 31 height 10
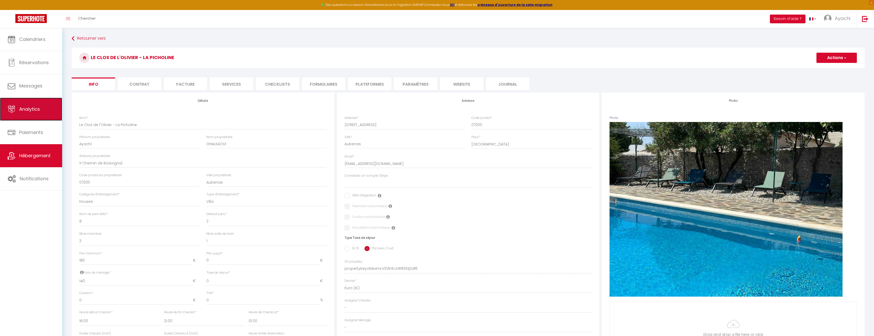
click at [36, 107] on span "Analytics" at bounding box center [29, 109] width 21 height 6
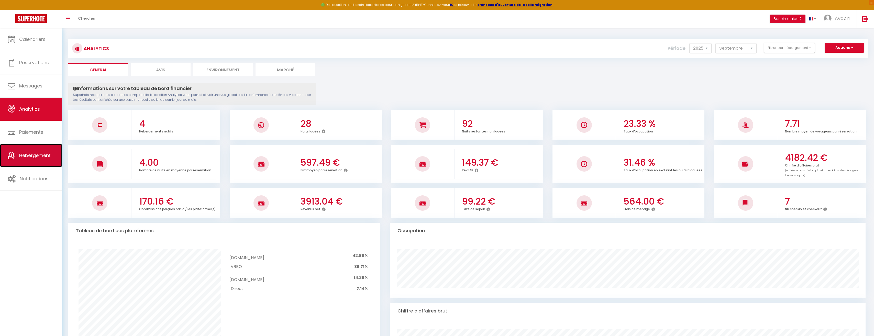
click at [38, 156] on span "Hébergement" at bounding box center [34, 155] width 31 height 6
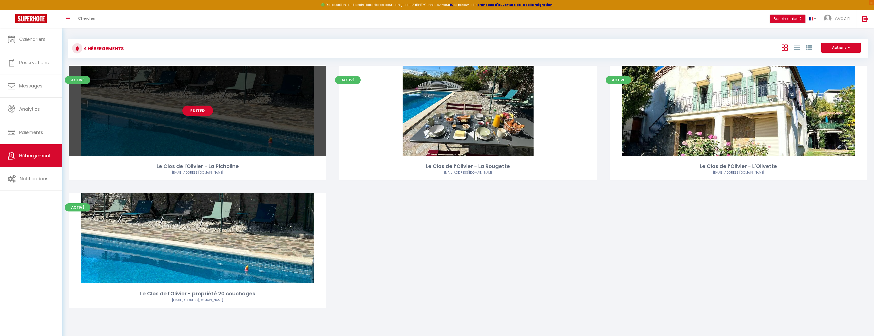
click at [263, 115] on div "Editer" at bounding box center [198, 111] width 258 height 90
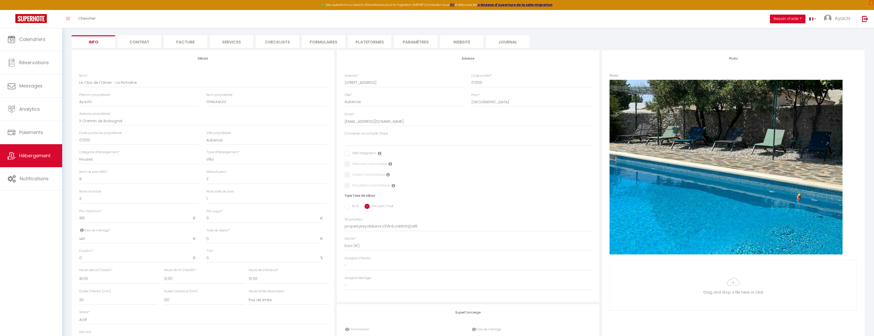
scroll to position [12, 0]
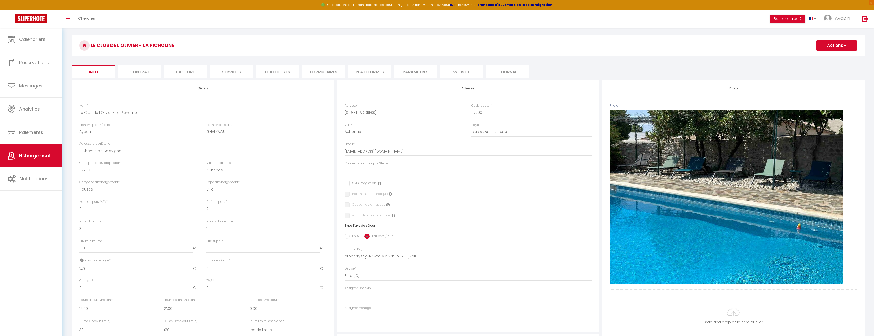
drag, startPoint x: 396, startPoint y: 114, endPoint x: 369, endPoint y: 112, distance: 27.4
click at [369, 112] on input "[STREET_ADDRESS]" at bounding box center [405, 112] width 120 height 9
drag, startPoint x: 361, startPoint y: 132, endPoint x: 343, endPoint y: 132, distance: 17.9
click at [343, 132] on div "Ville * [GEOGRAPHIC_DATA]" at bounding box center [404, 133] width 127 height 20
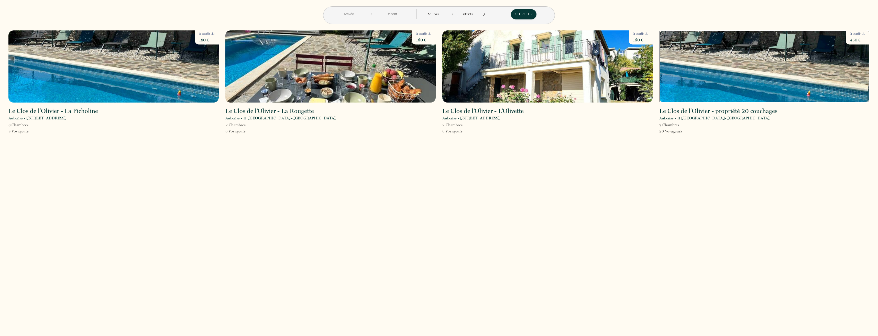
click at [808, 91] on img at bounding box center [764, 66] width 210 height 72
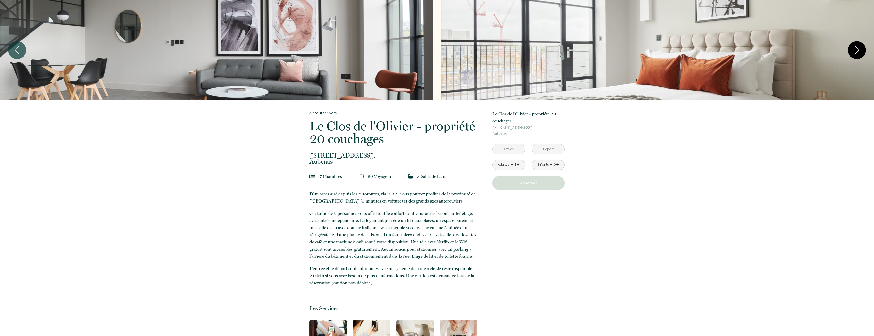
click at [852, 51] on icon "Next" at bounding box center [856, 49] width 11 height 15
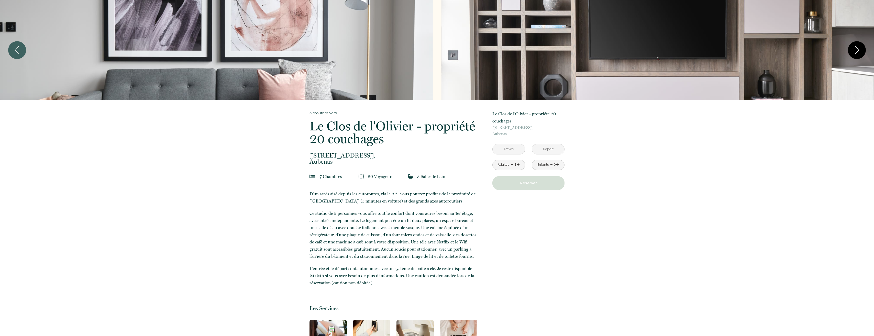
click at [854, 51] on icon "Next" at bounding box center [856, 49] width 11 height 15
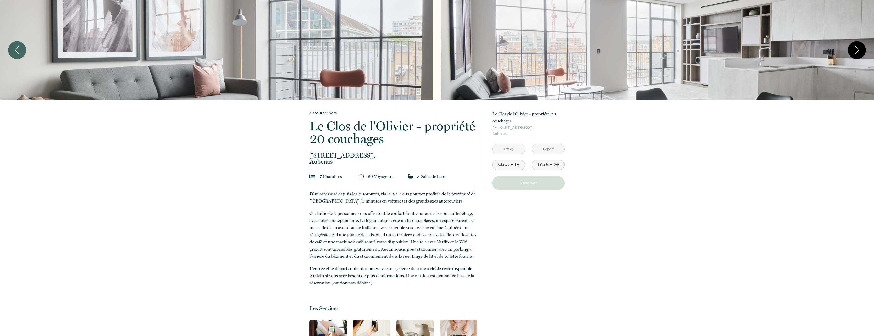
click at [851, 46] on button "Next" at bounding box center [857, 50] width 18 height 18
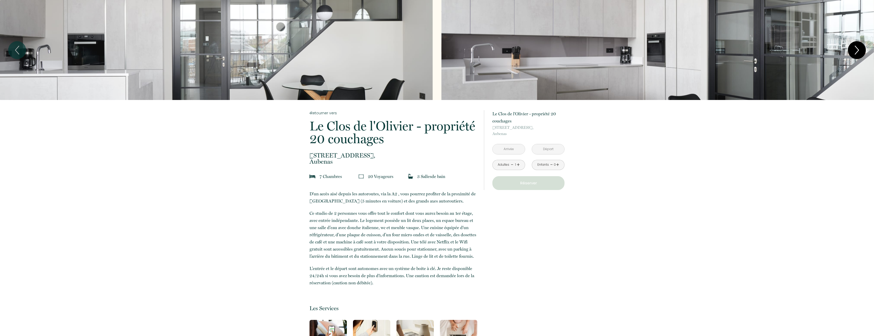
click at [851, 47] on icon "Next" at bounding box center [856, 49] width 11 height 15
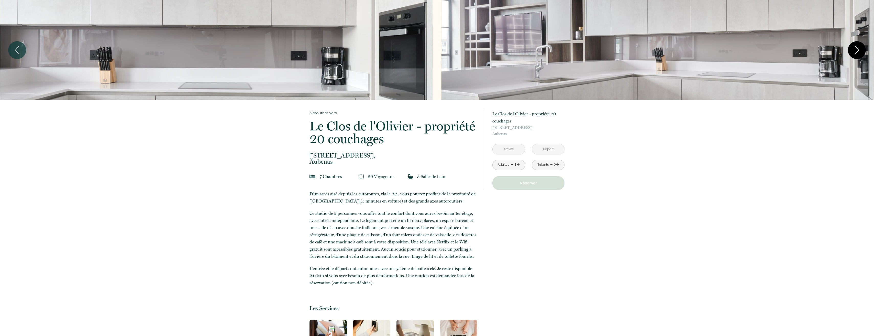
click at [856, 47] on icon "Next" at bounding box center [857, 50] width 4 height 8
